Goal: Transaction & Acquisition: Book appointment/travel/reservation

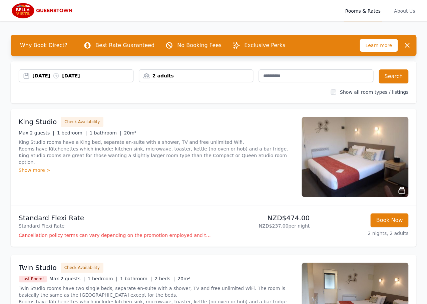
click at [131, 98] on div "[DATE] [DATE] 2 adults Search Show all room types / listings" at bounding box center [213, 82] width 405 height 42
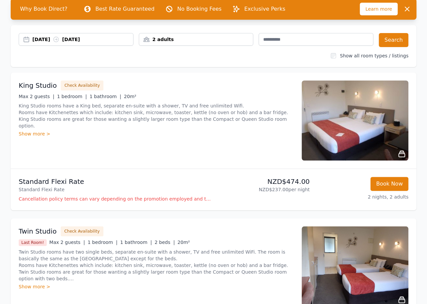
scroll to position [53, 0]
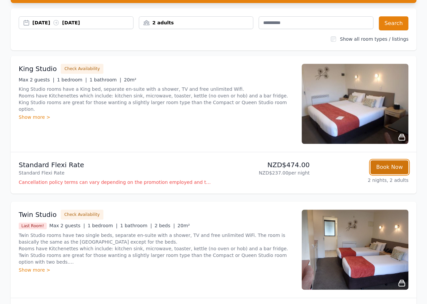
click at [393, 166] on button "Book Now" at bounding box center [389, 167] width 38 height 14
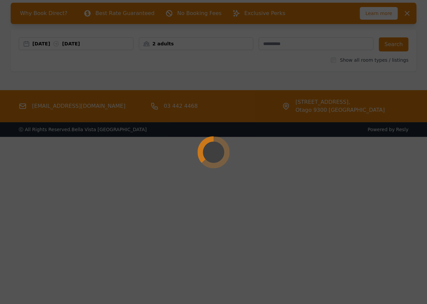
scroll to position [32, 0]
select select "**"
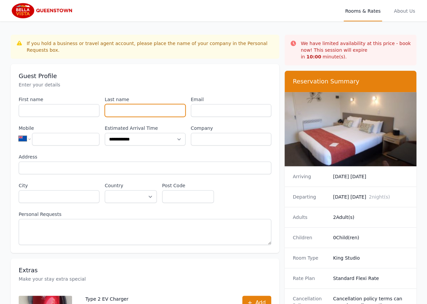
click at [170, 104] on input "Last name" at bounding box center [145, 110] width 81 height 13
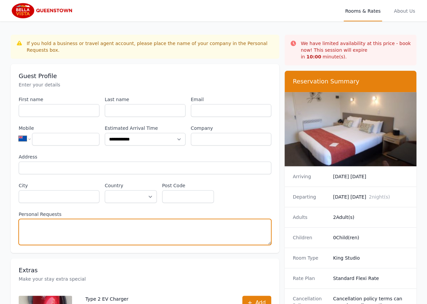
click at [178, 223] on textarea "Personal Requests" at bounding box center [145, 232] width 252 height 26
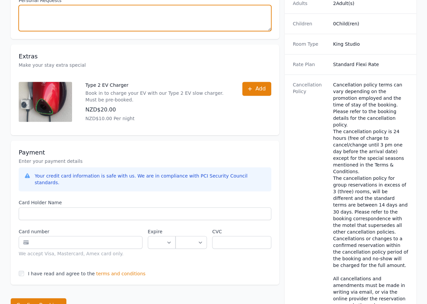
scroll to position [240, 0]
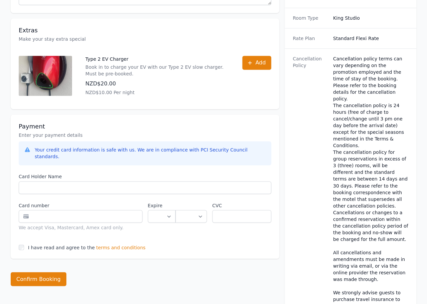
click at [106, 244] on span "terms and conditions" at bounding box center [120, 247] width 49 height 7
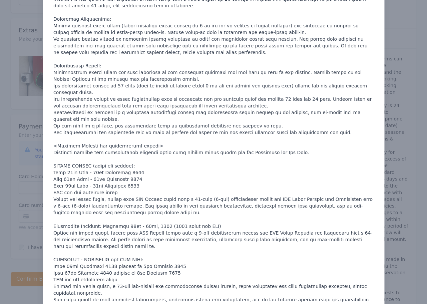
scroll to position [0, 0]
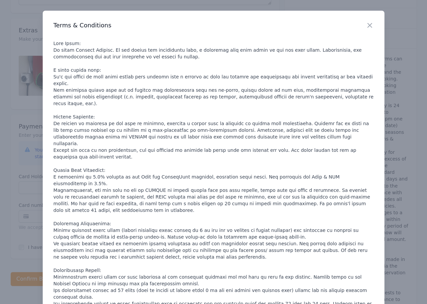
click at [146, 164] on p at bounding box center [213, 290] width 320 height 500
click at [191, 159] on p at bounding box center [213, 290] width 320 height 500
click at [371, 22] on icon "button" at bounding box center [369, 25] width 8 height 8
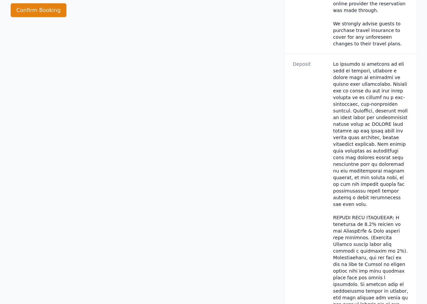
scroll to position [533, 0]
